Goal: Information Seeking & Learning: Learn about a topic

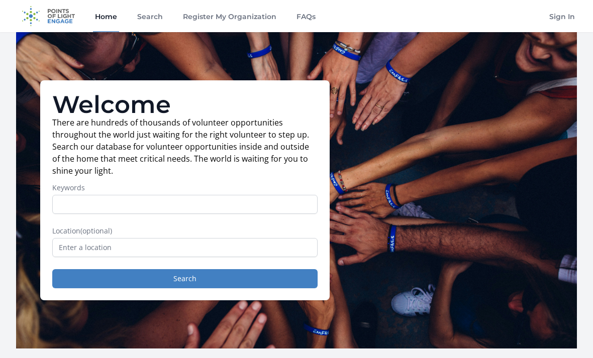
scroll to position [132, 0]
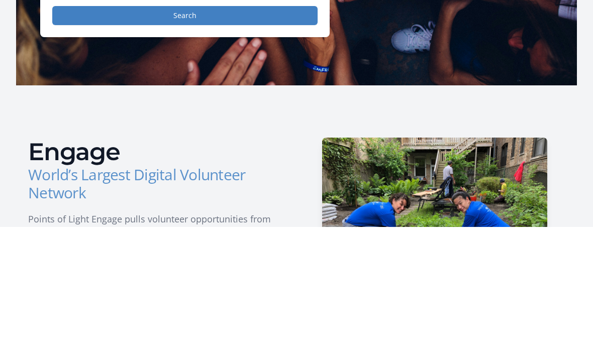
type input "Mental health"
click at [210, 118] on input "text" at bounding box center [184, 116] width 265 height 19
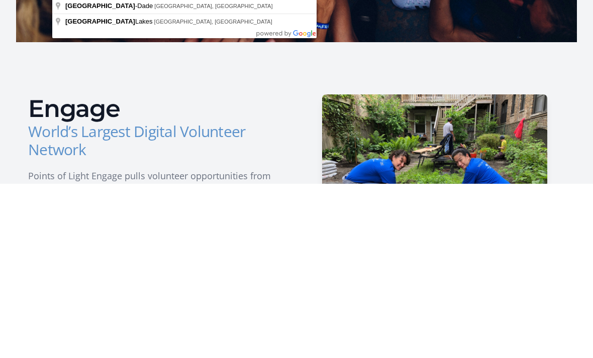
type input "[GEOGRAPHIC_DATA], [GEOGRAPHIC_DATA], [GEOGRAPHIC_DATA]"
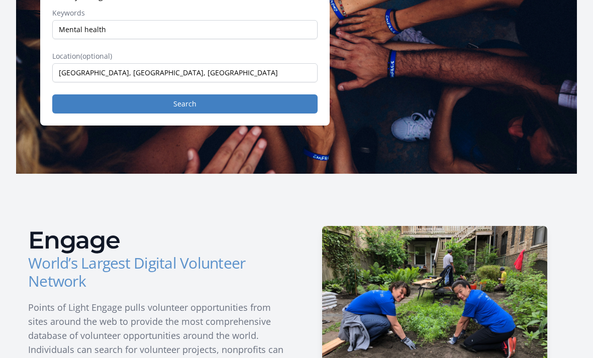
click at [220, 104] on button "Search" at bounding box center [184, 104] width 265 height 19
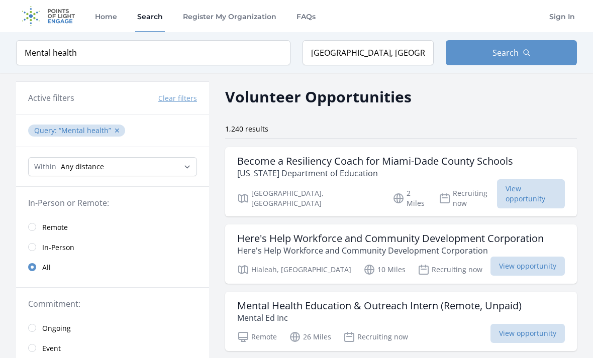
click at [526, 257] on span "View opportunity" at bounding box center [528, 266] width 74 height 19
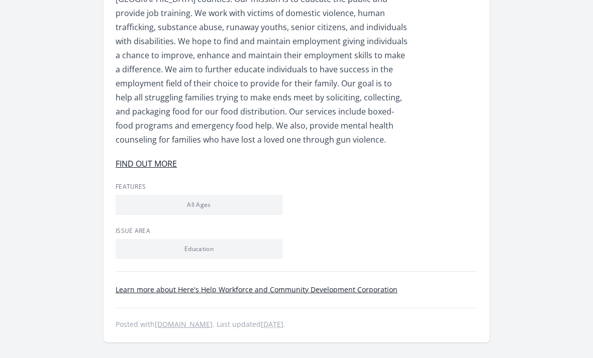
scroll to position [398, 0]
click at [378, 287] on link "Learn more about Here's Help Workforce and Community Development Corporation" at bounding box center [257, 290] width 282 height 10
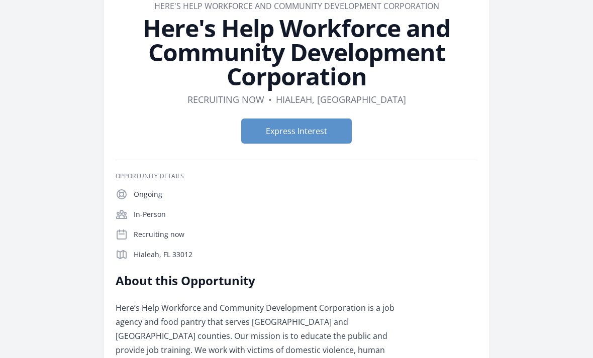
scroll to position [0, 0]
